Goal: Information Seeking & Learning: Learn about a topic

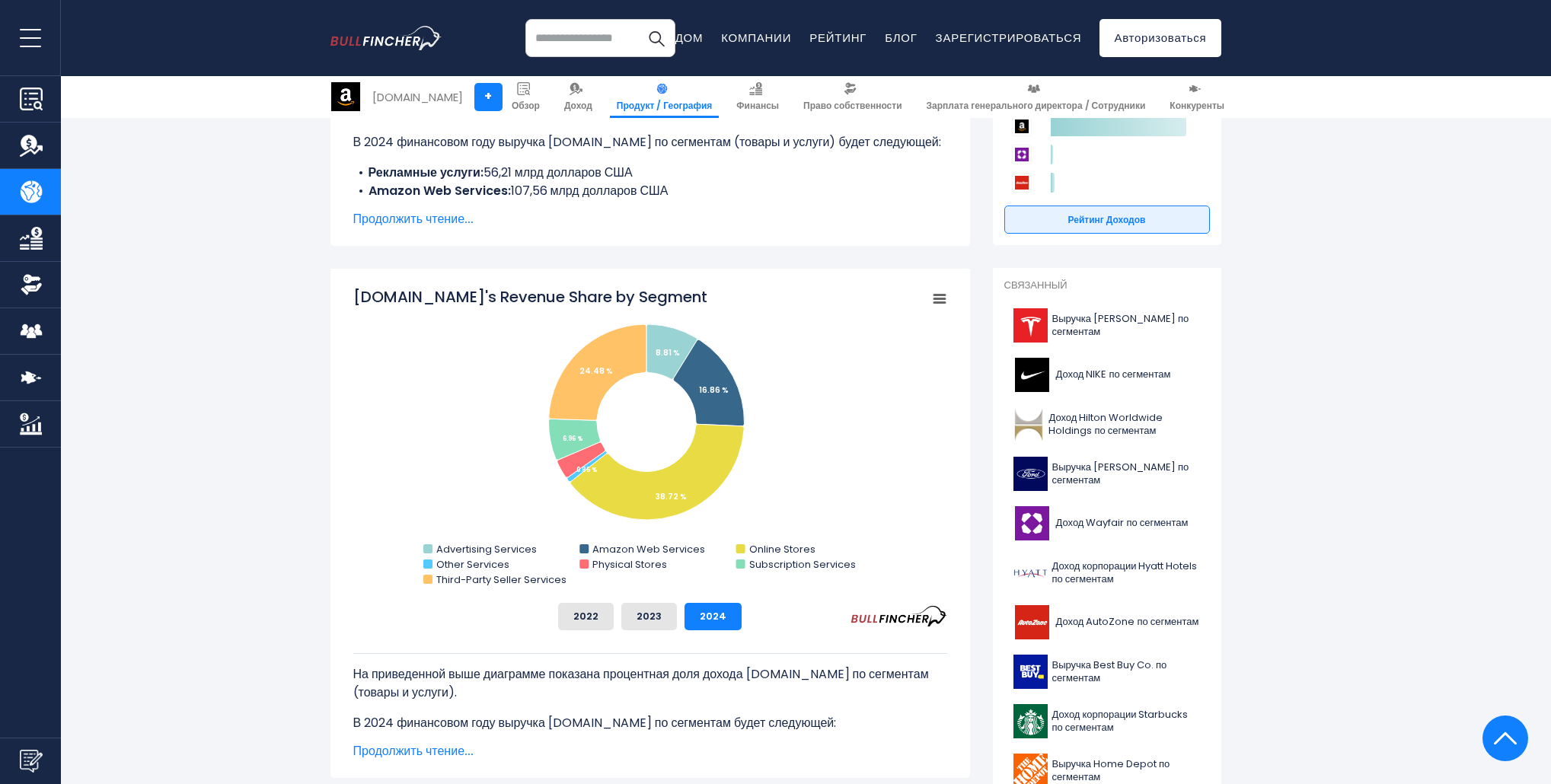
scroll to position [275, 0]
click at [1086, 325] on font "Выручка [PERSON_NAME] по сегментам" at bounding box center [1120, 325] width 137 height 27
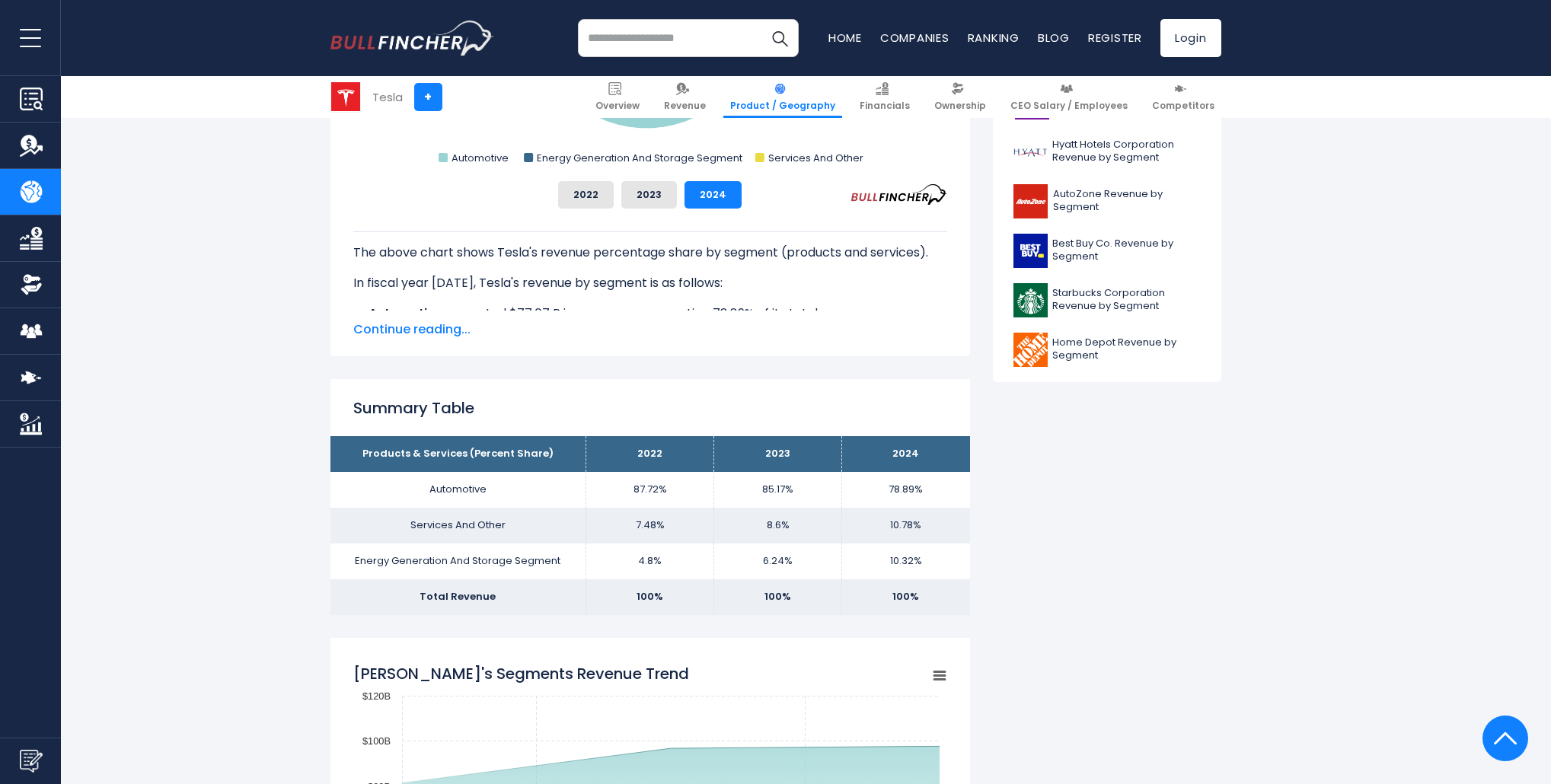
scroll to position [688, 0]
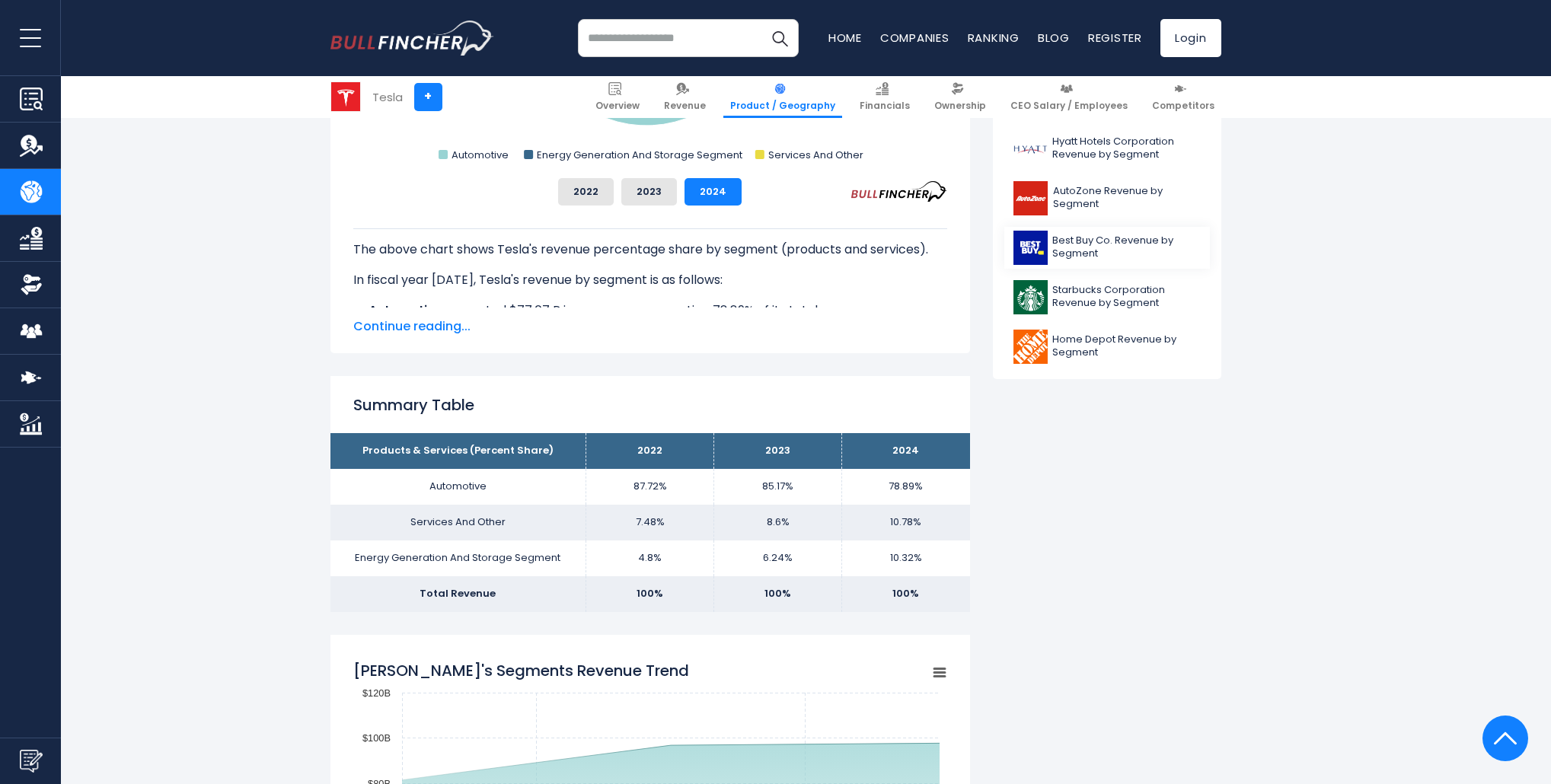
click at [1086, 250] on span "Best Buy Co. Revenue by Segment" at bounding box center [1126, 247] width 149 height 26
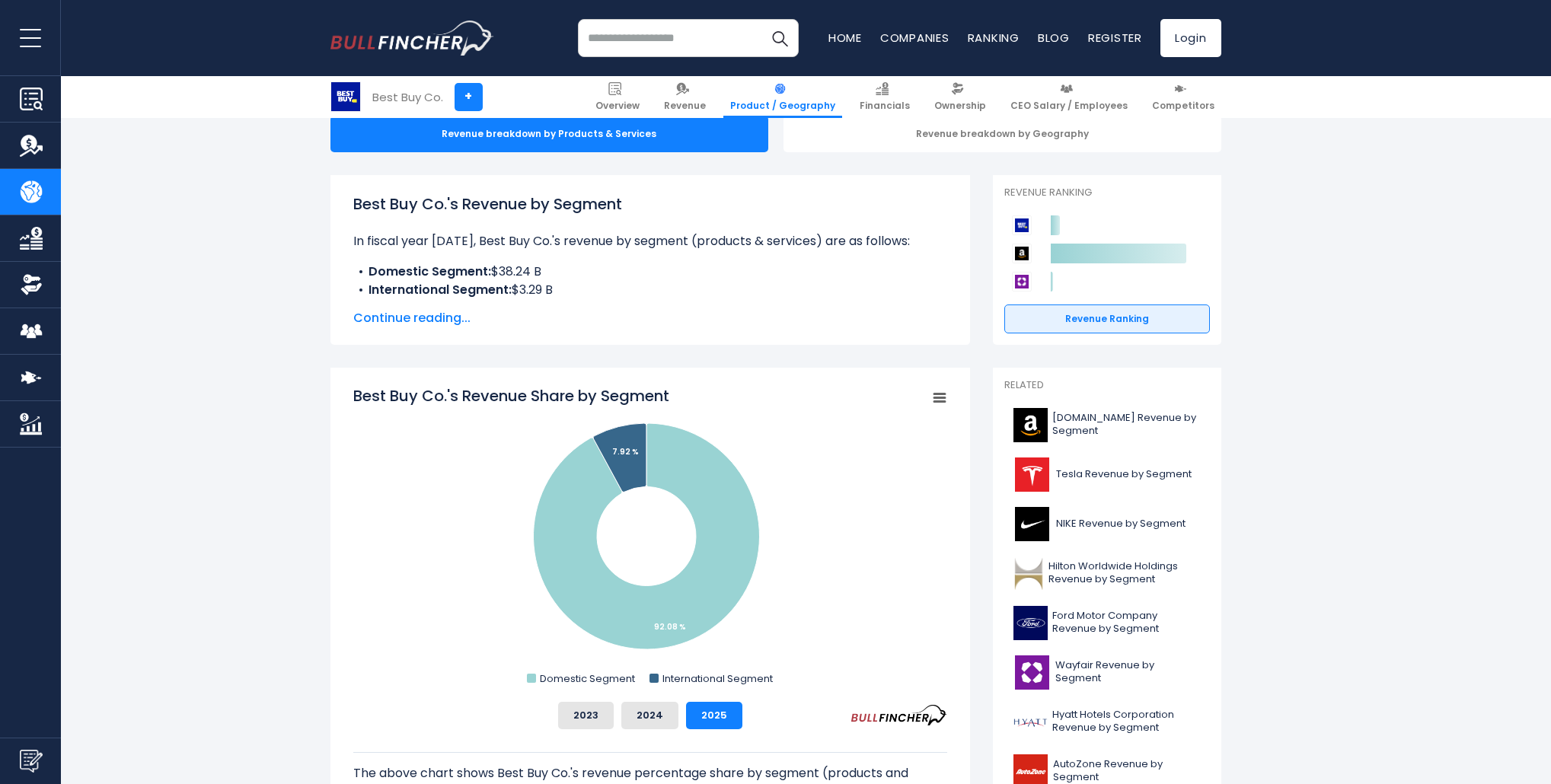
scroll to position [178, 0]
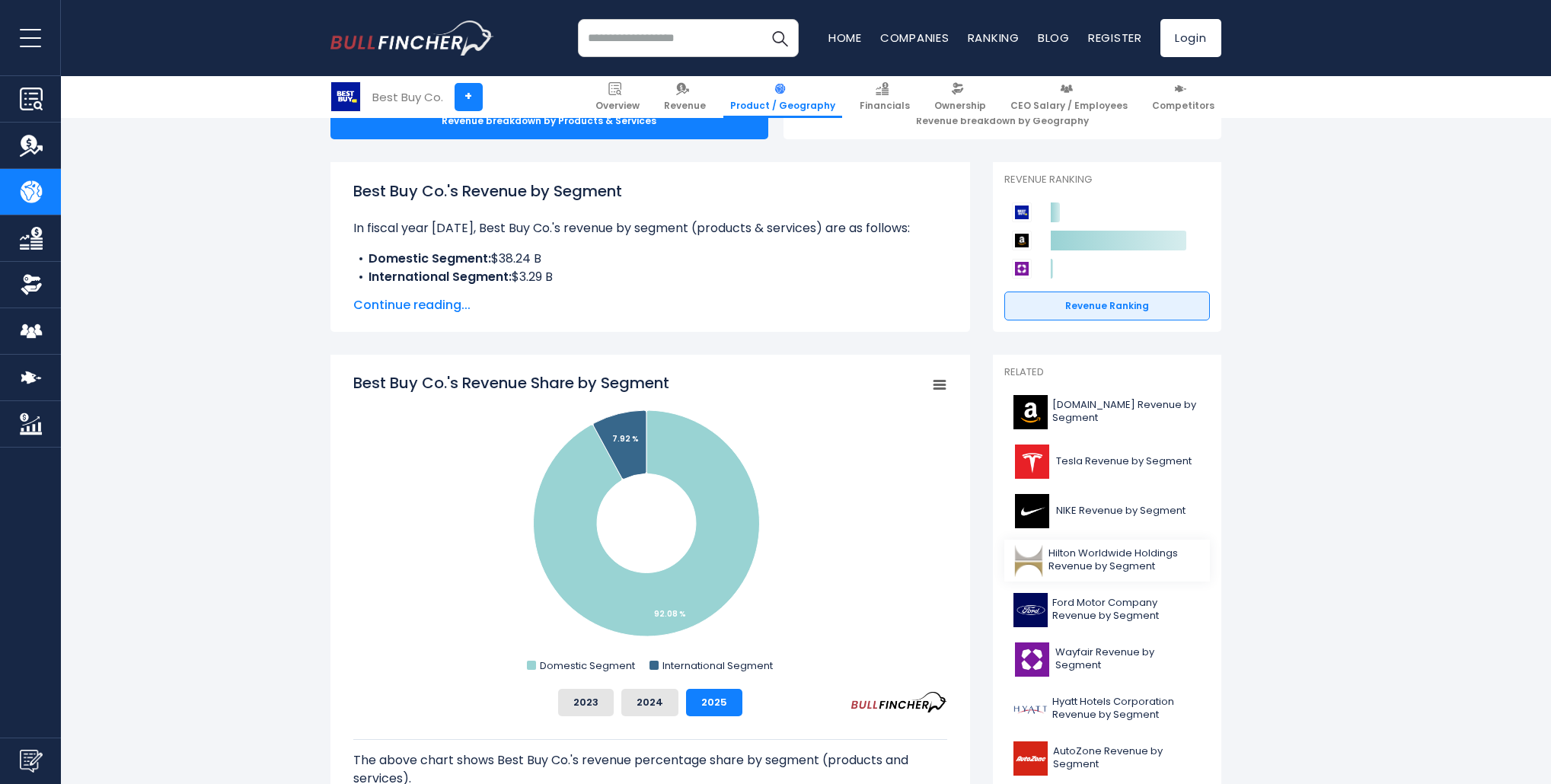
click at [1107, 558] on span "Hilton Worldwide Holdings Revenue by Segment" at bounding box center [1123, 559] width 151 height 26
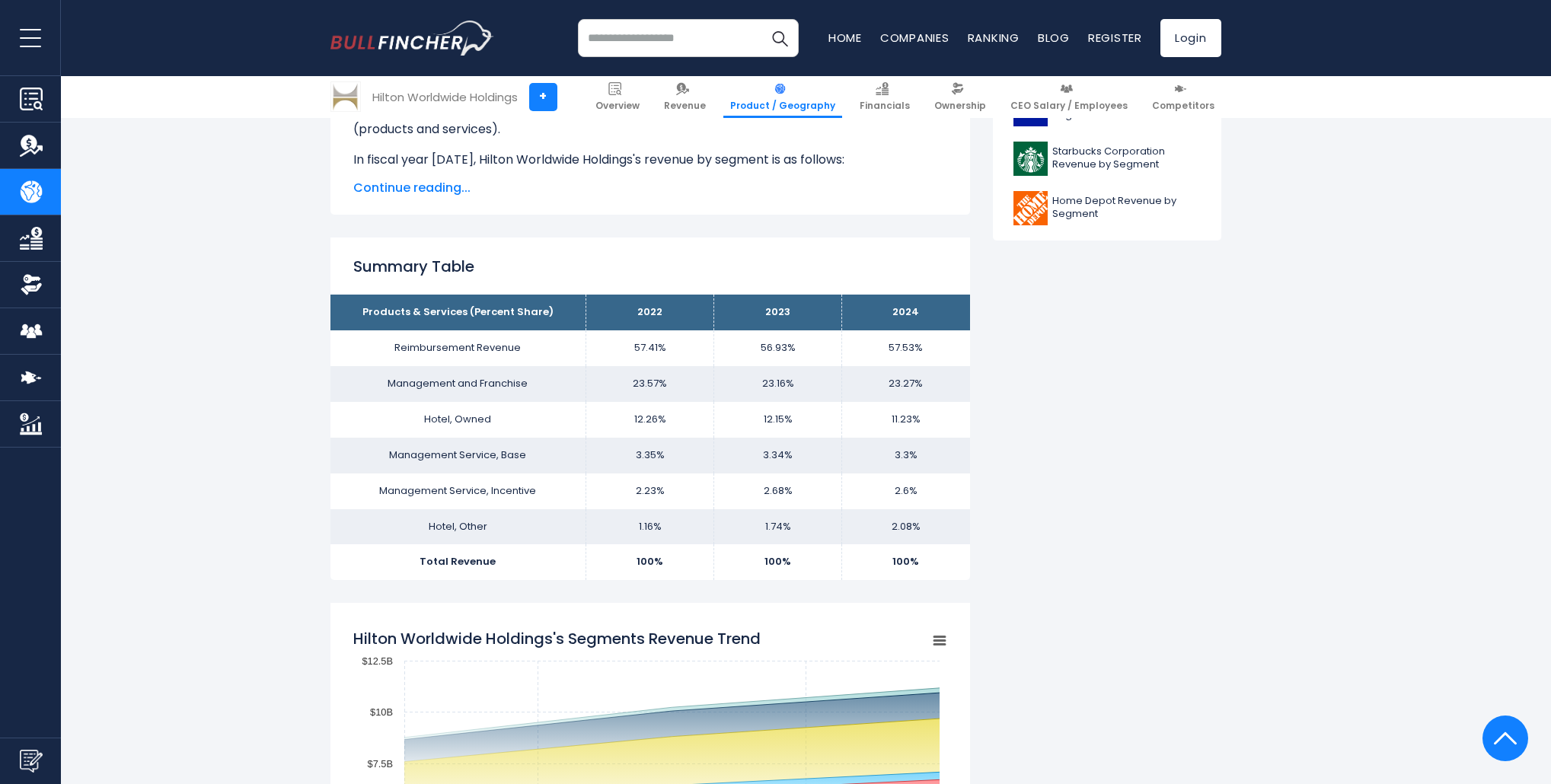
scroll to position [828, 0]
drag, startPoint x: 395, startPoint y: 345, endPoint x: 531, endPoint y: 352, distance: 136.2
click at [531, 352] on td "Reimbursement Revenue" at bounding box center [458, 347] width 256 height 35
